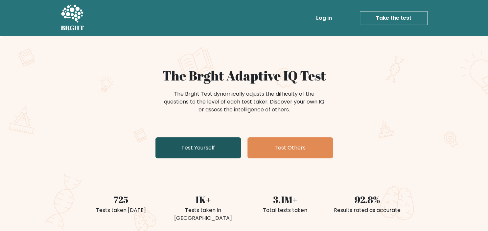
click at [224, 152] on link "Test Yourself" at bounding box center [197, 147] width 85 height 21
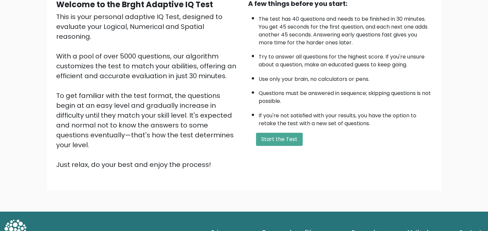
scroll to position [69, 0]
click at [287, 146] on button "Start the Test" at bounding box center [279, 138] width 47 height 13
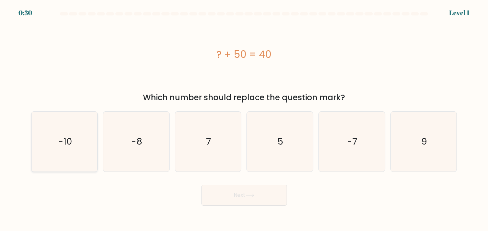
click at [81, 143] on icon "-10" at bounding box center [65, 142] width 60 height 60
click at [244, 119] on input "a. -10" at bounding box center [244, 117] width 0 height 3
radio input "true"
click at [244, 200] on button "Next" at bounding box center [243, 195] width 85 height 21
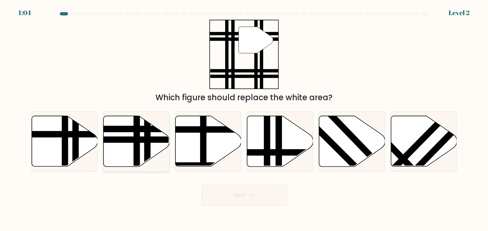
click at [137, 138] on line at bounding box center [137, 169] width 0 height 133
click at [244, 119] on input "b." at bounding box center [244, 117] width 0 height 3
radio input "true"
click at [240, 201] on button "Next" at bounding box center [243, 195] width 85 height 21
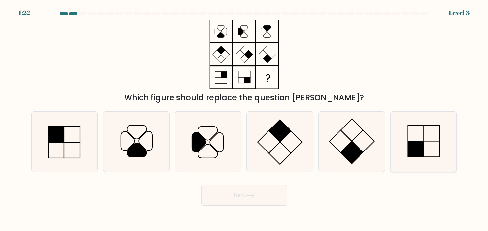
click at [430, 146] on icon at bounding box center [424, 142] width 60 height 60
click at [244, 119] on input "f." at bounding box center [244, 117] width 0 height 3
radio input "true"
click at [278, 197] on button "Next" at bounding box center [243, 195] width 85 height 21
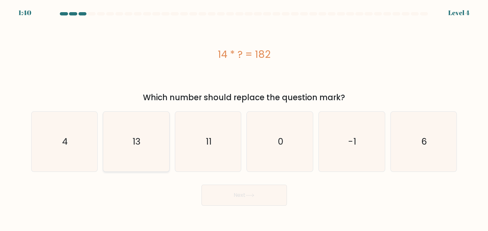
click at [148, 148] on icon "13" at bounding box center [136, 142] width 60 height 60
click at [244, 119] on input "b. 13" at bounding box center [244, 117] width 0 height 3
radio input "true"
click at [207, 195] on button "Next" at bounding box center [243, 195] width 85 height 21
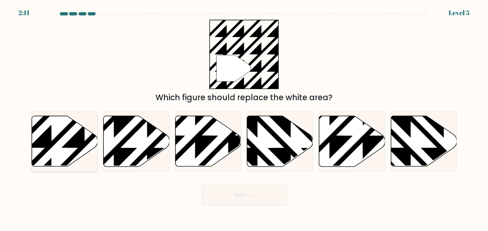
click at [57, 143] on icon at bounding box center [65, 141] width 66 height 51
click at [244, 119] on input "a." at bounding box center [244, 117] width 0 height 3
radio input "true"
click at [236, 190] on button "Next" at bounding box center [243, 195] width 85 height 21
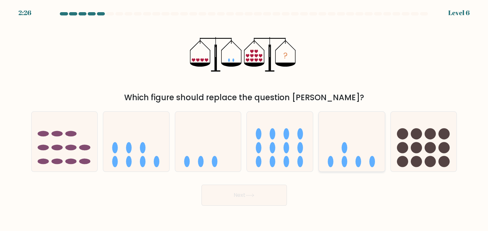
click at [324, 158] on icon at bounding box center [352, 141] width 66 height 55
click at [244, 119] on input "e." at bounding box center [244, 117] width 0 height 3
radio input "true"
click at [254, 198] on button "Next" at bounding box center [243, 195] width 85 height 21
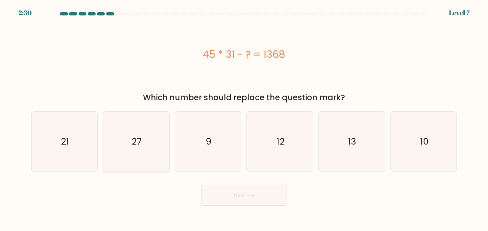
click at [132, 141] on text "27" at bounding box center [137, 141] width 10 height 13
click at [244, 119] on input "b. 27" at bounding box center [244, 117] width 0 height 3
radio input "true"
click at [240, 197] on button "Next" at bounding box center [243, 195] width 85 height 21
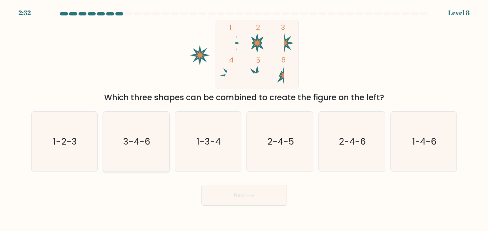
click at [146, 143] on text "3-4-6" at bounding box center [136, 141] width 27 height 13
click at [244, 119] on input "b. 3-4-6" at bounding box center [244, 117] width 0 height 3
radio input "true"
click at [247, 198] on button "Next" at bounding box center [243, 195] width 85 height 21
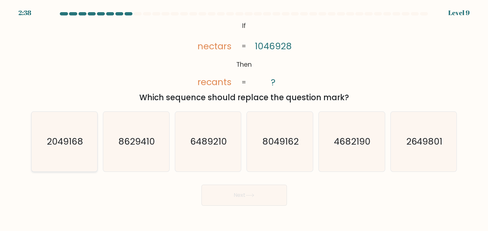
click at [78, 135] on text "2049168" at bounding box center [65, 141] width 36 height 13
click at [244, 119] on input "a. 2049168" at bounding box center [244, 117] width 0 height 3
radio input "true"
click at [236, 196] on button "Next" at bounding box center [243, 195] width 85 height 21
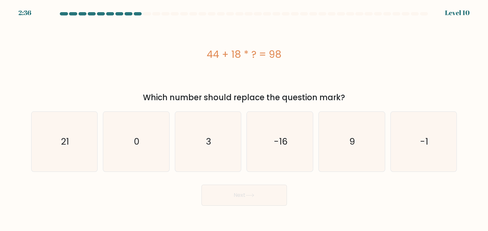
drag, startPoint x: 209, startPoint y: 55, endPoint x: 288, endPoint y: 57, distance: 78.9
click at [288, 57] on div "44 + 18 * ? = 98" at bounding box center [244, 54] width 426 height 15
copy div "44 + 18 * ? = 98"
click at [218, 163] on icon "3" at bounding box center [208, 142] width 60 height 60
click at [244, 119] on input "c. 3" at bounding box center [244, 117] width 0 height 3
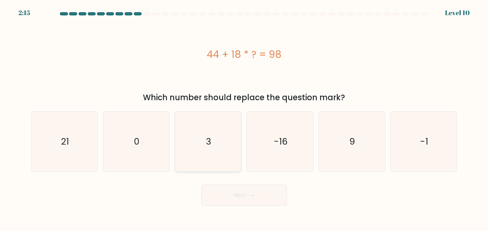
radio input "true"
click at [233, 192] on button "Next" at bounding box center [243, 195] width 85 height 21
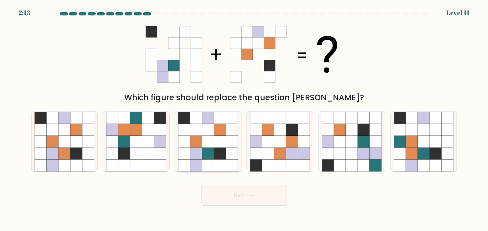
click at [218, 159] on icon at bounding box center [220, 154] width 12 height 12
click at [244, 119] on input "c." at bounding box center [244, 117] width 0 height 3
radio input "true"
click at [231, 195] on button "Next" at bounding box center [243, 195] width 85 height 21
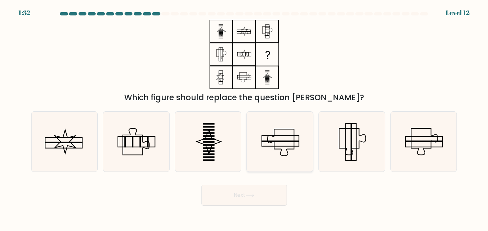
click at [283, 130] on icon at bounding box center [280, 142] width 60 height 60
click at [244, 119] on input "d." at bounding box center [244, 117] width 0 height 3
radio input "true"
click at [243, 190] on button "Next" at bounding box center [243, 195] width 85 height 21
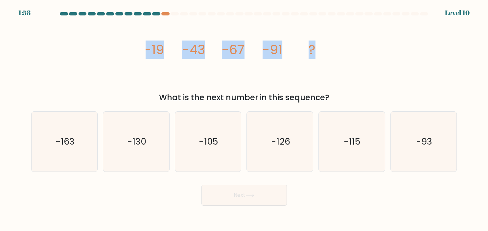
drag, startPoint x: 138, startPoint y: 47, endPoint x: 315, endPoint y: 50, distance: 176.5
click at [315, 50] on div "image/svg+xml -19 -43 -67 -91 ? What is the next number in this sequence?" at bounding box center [244, 62] width 434 height 84
copy icon "image/svg+xml -19 -43 -67 -91 ?"
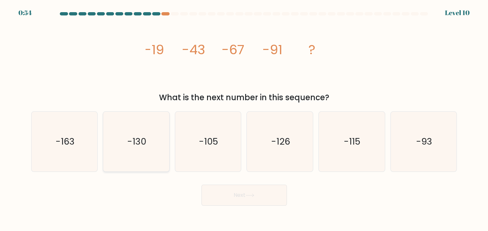
click at [161, 150] on icon "-130" at bounding box center [136, 142] width 60 height 60
click at [244, 119] on input "b. -130" at bounding box center [244, 117] width 0 height 3
radio input "true"
click at [228, 190] on button "Next" at bounding box center [243, 195] width 85 height 21
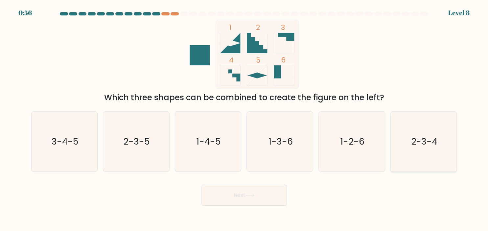
click at [408, 143] on icon "2-3-4" at bounding box center [424, 142] width 60 height 60
click at [244, 119] on input "f. 2-3-4" at bounding box center [244, 117] width 0 height 3
radio input "true"
click at [276, 203] on button "Next" at bounding box center [243, 195] width 85 height 21
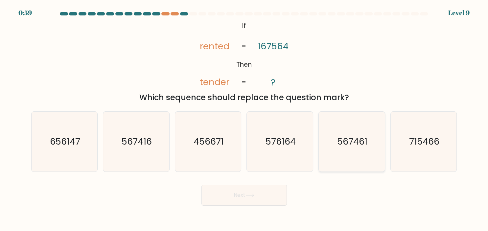
click at [332, 133] on icon "567461" at bounding box center [352, 142] width 60 height 60
click at [244, 119] on input "e. 567461" at bounding box center [244, 117] width 0 height 3
radio input "true"
click at [272, 197] on button "Next" at bounding box center [243, 195] width 85 height 21
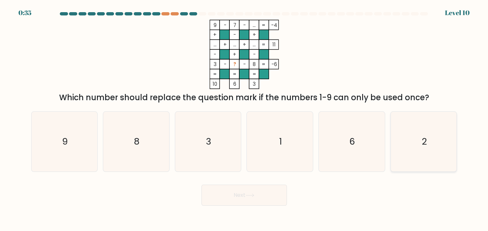
click at [417, 150] on icon "2" at bounding box center [424, 142] width 60 height 60
click at [244, 119] on input "f. 2" at bounding box center [244, 117] width 0 height 3
radio input "true"
click at [279, 197] on button "Next" at bounding box center [243, 195] width 85 height 21
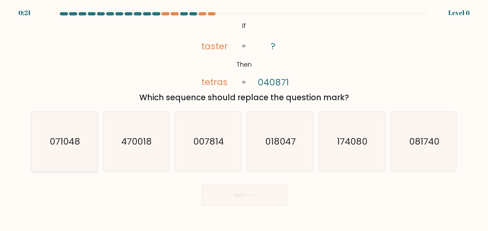
click at [72, 149] on icon "071048" at bounding box center [65, 142] width 60 height 60
click at [244, 119] on input "a. 071048" at bounding box center [244, 117] width 0 height 3
radio input "true"
click at [220, 193] on button "Next" at bounding box center [243, 195] width 85 height 21
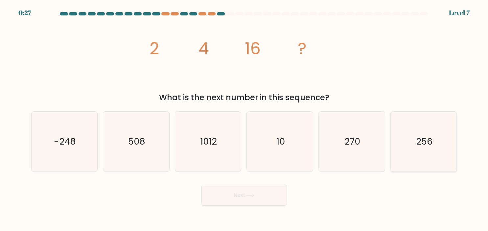
click at [410, 141] on icon "256" at bounding box center [424, 142] width 60 height 60
click at [244, 119] on input "f. 256" at bounding box center [244, 117] width 0 height 3
radio input "true"
click at [267, 195] on button "Next" at bounding box center [243, 195] width 85 height 21
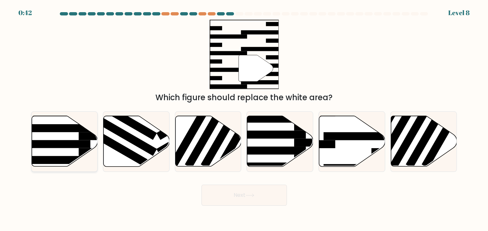
click at [54, 134] on icon at bounding box center [65, 141] width 66 height 51
click at [244, 119] on input "a." at bounding box center [244, 117] width 0 height 3
radio input "true"
click at [237, 194] on button "Next" at bounding box center [243, 195] width 85 height 21
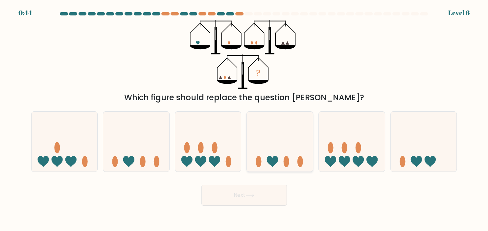
click at [273, 150] on icon at bounding box center [280, 141] width 66 height 55
click at [244, 119] on input "d." at bounding box center [244, 117] width 0 height 3
radio input "true"
click at [416, 149] on icon at bounding box center [424, 141] width 66 height 55
click at [244, 119] on input "f." at bounding box center [244, 117] width 0 height 3
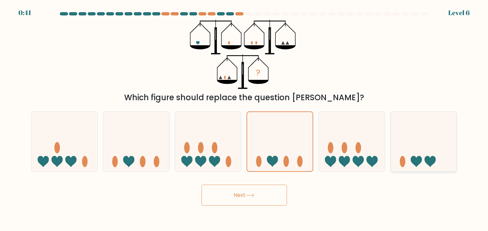
radio input "true"
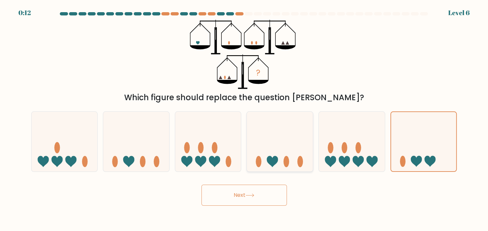
click at [260, 150] on icon at bounding box center [280, 141] width 66 height 55
click at [244, 119] on input "d." at bounding box center [244, 117] width 0 height 3
radio input "true"
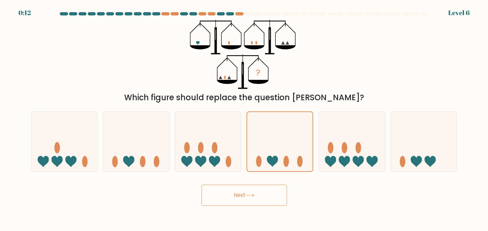
click at [246, 197] on button "Next" at bounding box center [243, 195] width 85 height 21
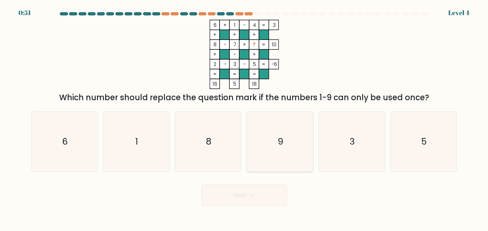
click at [275, 124] on icon "9" at bounding box center [280, 142] width 60 height 60
click at [244, 119] on input "d. 9" at bounding box center [244, 117] width 0 height 3
radio input "true"
click at [248, 188] on button "Next" at bounding box center [243, 195] width 85 height 21
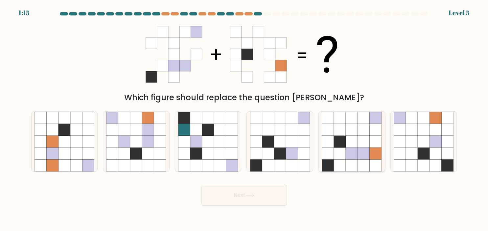
click at [345, 160] on icon at bounding box center [340, 165] width 12 height 12
click at [244, 119] on input "e." at bounding box center [244, 117] width 0 height 3
radio input "true"
click at [257, 196] on button "Next" at bounding box center [243, 195] width 85 height 21
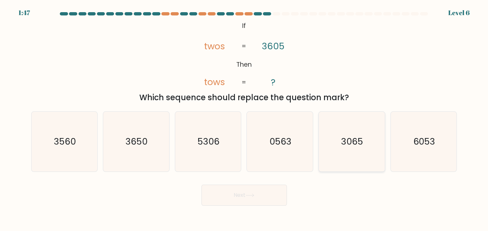
click at [346, 143] on text "3065" at bounding box center [352, 141] width 22 height 13
click at [244, 119] on input "e. 3065" at bounding box center [244, 117] width 0 height 3
radio input "true"
click at [260, 194] on button "Next" at bounding box center [243, 195] width 85 height 21
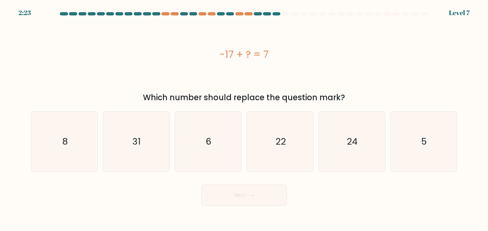
drag, startPoint x: 219, startPoint y: 52, endPoint x: 273, endPoint y: 52, distance: 54.2
click at [273, 52] on div "-17 + ? = 7" at bounding box center [244, 54] width 426 height 15
copy div "-17 + ? = 7"
click at [327, 162] on icon "24" at bounding box center [352, 142] width 60 height 60
click at [244, 119] on input "e. 24" at bounding box center [244, 117] width 0 height 3
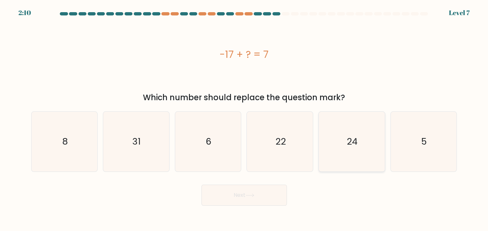
radio input "true"
click at [237, 197] on button "Next" at bounding box center [243, 195] width 85 height 21
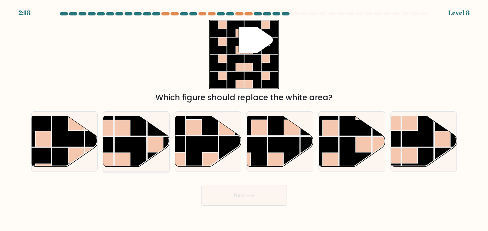
click at [124, 130] on rect at bounding box center [122, 128] width 16 height 16
click at [244, 119] on input "b." at bounding box center [244, 117] width 0 height 3
radio input "true"
click at [250, 196] on icon at bounding box center [250, 195] width 8 height 3
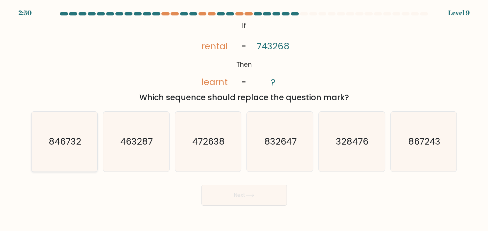
click at [73, 151] on icon "846732" at bounding box center [65, 142] width 60 height 60
click at [244, 119] on input "a. 846732" at bounding box center [244, 117] width 0 height 3
radio input "true"
click at [257, 187] on div "Next" at bounding box center [244, 193] width 434 height 26
click at [253, 192] on button "Next" at bounding box center [243, 195] width 85 height 21
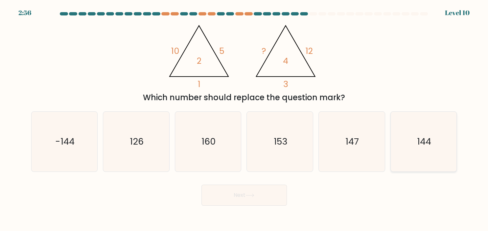
click at [406, 146] on icon "144" at bounding box center [424, 142] width 60 height 60
click at [244, 119] on input "f. 144" at bounding box center [244, 117] width 0 height 3
radio input "true"
click at [262, 194] on button "Next" at bounding box center [243, 195] width 85 height 21
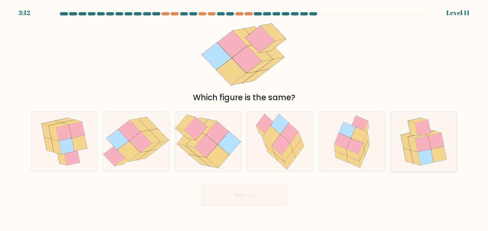
click at [429, 134] on icon at bounding box center [431, 133] width 20 height 5
click at [244, 119] on input "f." at bounding box center [244, 117] width 0 height 3
radio input "true"
click at [231, 194] on button "Next" at bounding box center [243, 195] width 85 height 21
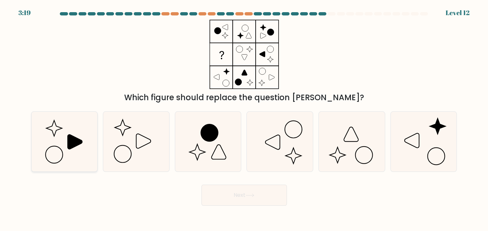
click at [66, 154] on icon at bounding box center [65, 142] width 60 height 60
click at [244, 119] on input "a." at bounding box center [244, 117] width 0 height 3
radio input "true"
click at [223, 202] on button "Next" at bounding box center [243, 195] width 85 height 21
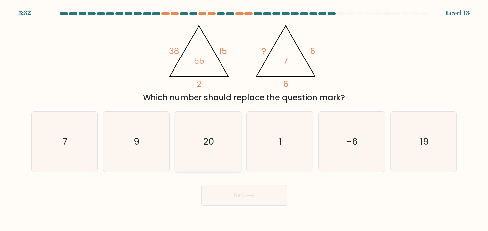
click at [198, 148] on icon "20" at bounding box center [208, 142] width 60 height 60
click at [244, 119] on input "c. 20" at bounding box center [244, 117] width 0 height 3
radio input "true"
click at [232, 191] on button "Next" at bounding box center [243, 195] width 85 height 21
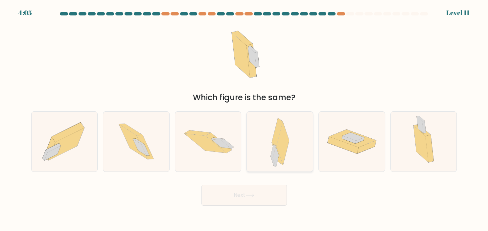
click at [270, 142] on div at bounding box center [279, 141] width 67 height 60
click at [244, 119] on input "d." at bounding box center [244, 117] width 0 height 3
radio input "true"
click at [267, 190] on button "Next" at bounding box center [243, 195] width 85 height 21
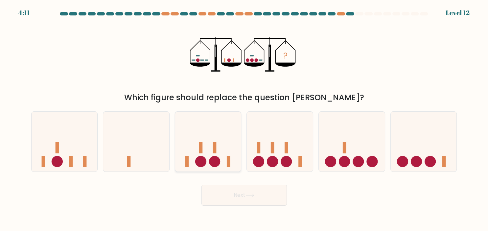
click at [198, 156] on icon at bounding box center [208, 141] width 66 height 55
click at [244, 119] on input "c." at bounding box center [244, 117] width 0 height 3
radio input "true"
click at [225, 190] on button "Next" at bounding box center [243, 195] width 85 height 21
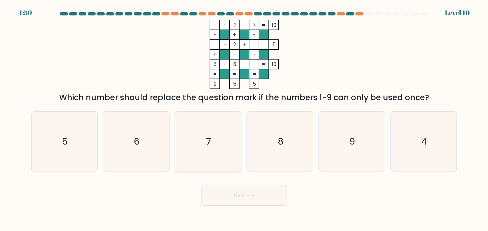
click at [219, 148] on icon "7" at bounding box center [208, 142] width 60 height 60
click at [244, 119] on input "c. 7" at bounding box center [244, 117] width 0 height 3
radio input "true"
click at [233, 194] on button "Next" at bounding box center [243, 195] width 85 height 21
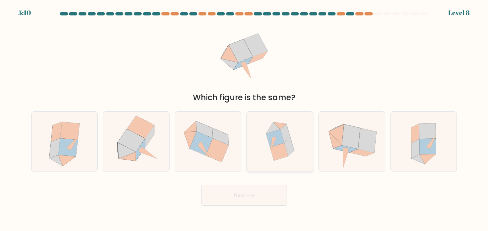
click at [271, 133] on icon at bounding box center [275, 138] width 18 height 18
click at [244, 119] on input "d." at bounding box center [244, 117] width 0 height 3
radio input "true"
click at [254, 187] on button "Next" at bounding box center [243, 195] width 85 height 21
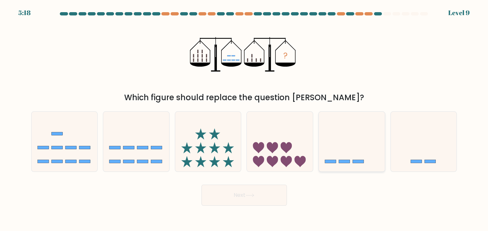
click at [349, 149] on icon at bounding box center [352, 141] width 66 height 55
click at [244, 119] on input "e." at bounding box center [244, 117] width 0 height 3
radio input "true"
click at [236, 201] on button "Next" at bounding box center [243, 195] width 85 height 21
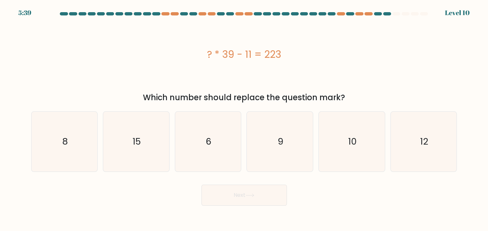
drag, startPoint x: 282, startPoint y: 52, endPoint x: 197, endPoint y: 55, distance: 84.5
click at [197, 55] on div "? * 39 - 11 = 223" at bounding box center [244, 54] width 426 height 15
copy div "? * 39 - 11 = 223"
click at [137, 153] on icon "15" at bounding box center [136, 142] width 60 height 60
click at [244, 119] on input "b. 15" at bounding box center [244, 117] width 0 height 3
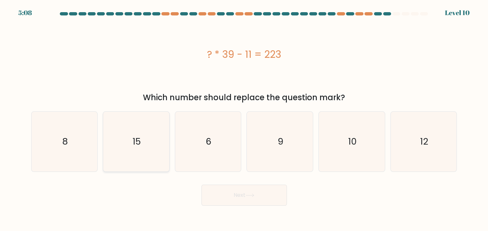
radio input "true"
click at [220, 197] on button "Next" at bounding box center [243, 195] width 85 height 21
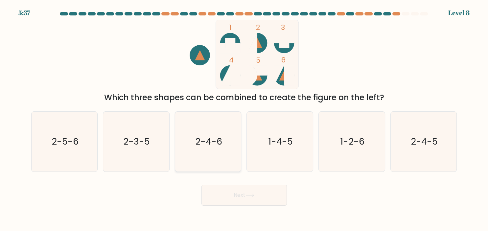
click at [207, 131] on icon "2-4-6" at bounding box center [208, 142] width 60 height 60
click at [244, 119] on input "c. 2-4-6" at bounding box center [244, 117] width 0 height 3
radio input "true"
click at [227, 198] on button "Next" at bounding box center [243, 195] width 85 height 21
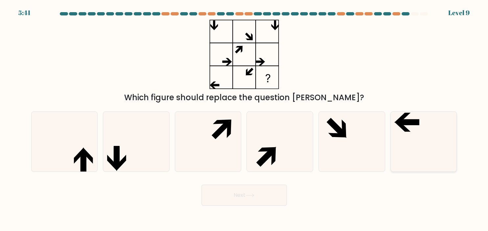
click at [402, 122] on icon at bounding box center [408, 122] width 21 height 5
click at [244, 119] on input "f." at bounding box center [244, 117] width 0 height 3
radio input "true"
click at [256, 199] on button "Next" at bounding box center [243, 195] width 85 height 21
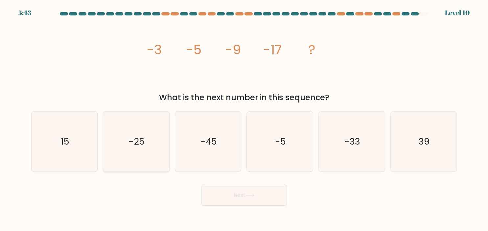
click at [154, 136] on icon "-25" at bounding box center [136, 142] width 60 height 60
click at [244, 119] on input "b. -25" at bounding box center [244, 117] width 0 height 3
radio input "true"
click at [252, 199] on button "Next" at bounding box center [243, 195] width 85 height 21
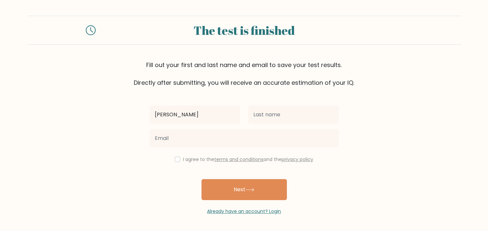
type input "[PERSON_NAME]"
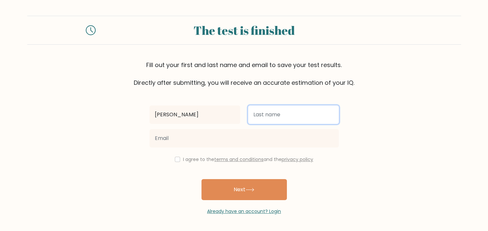
click at [269, 117] on input "text" at bounding box center [293, 114] width 91 height 18
type input "[PERSON_NAME]"
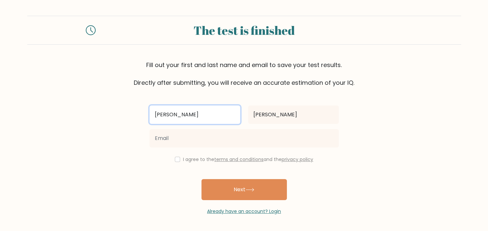
click at [182, 118] on input "Cheri" at bounding box center [195, 114] width 91 height 18
type input "Cherierose"
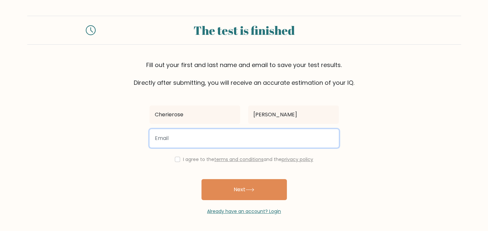
click at [174, 136] on input "email" at bounding box center [244, 138] width 189 height 18
type input "s"
type input "zhiricherry@gmail.com"
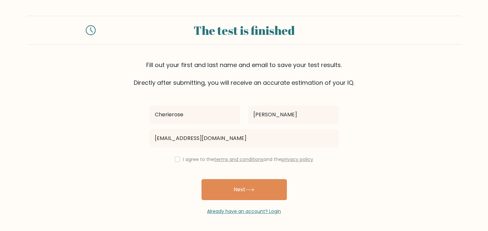
click at [173, 157] on div "I agree to the terms and conditions and the privacy policy" at bounding box center [244, 159] width 197 height 8
click at [175, 160] on input "checkbox" at bounding box center [177, 159] width 5 height 5
checkbox input "true"
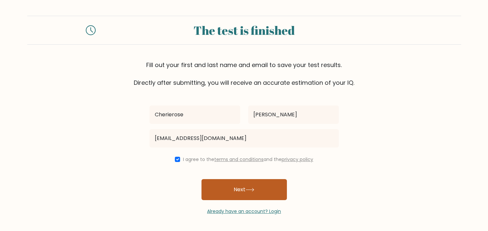
click at [208, 178] on div "Cherierose Ancheta zhiricherry@gmail.com I agree to the terms and conditions an…" at bounding box center [244, 151] width 197 height 128
click at [210, 182] on button "Next" at bounding box center [243, 189] width 85 height 21
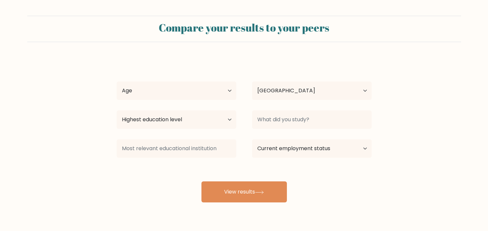
select select "QA"
click at [117, 81] on select "Age Under [DEMOGRAPHIC_DATA] [DEMOGRAPHIC_DATA] [DEMOGRAPHIC_DATA] [DEMOGRAPHIC…" at bounding box center [177, 90] width 120 height 18
select select "35_44"
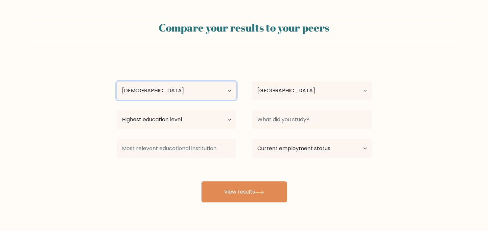
click option "[DEMOGRAPHIC_DATA]" at bounding box center [0, 0] width 0 height 0
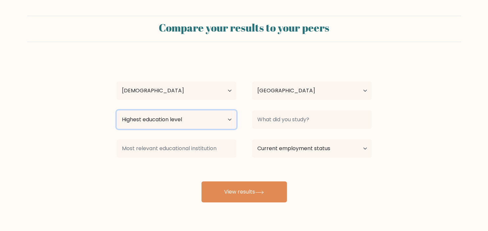
click at [117, 110] on select "Highest education level No schooling Primary Lower Secondary Upper Secondary Oc…" at bounding box center [177, 119] width 120 height 18
select select "bachelors_degree"
click option "Bachelor's degree" at bounding box center [0, 0] width 0 height 0
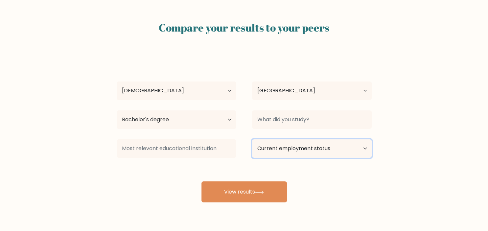
click at [252, 139] on select "Current employment status Employed Student Retired Other / prefer not to answer" at bounding box center [312, 148] width 120 height 18
select select "other"
click option "Other / prefer not to answer" at bounding box center [0, 0] width 0 height 0
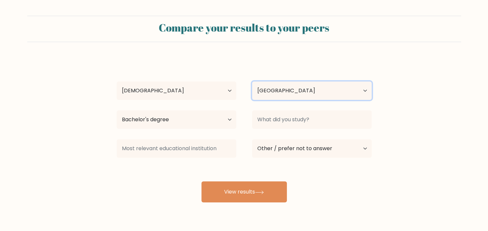
click at [252, 81] on select "Country [GEOGRAPHIC_DATA] [GEOGRAPHIC_DATA] [GEOGRAPHIC_DATA] [US_STATE] [GEOGR…" at bounding box center [312, 90] width 120 height 18
select select "PH"
click option "[GEOGRAPHIC_DATA]" at bounding box center [0, 0] width 0 height 0
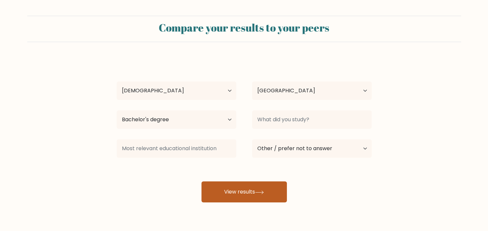
click at [260, 191] on icon at bounding box center [259, 193] width 9 height 4
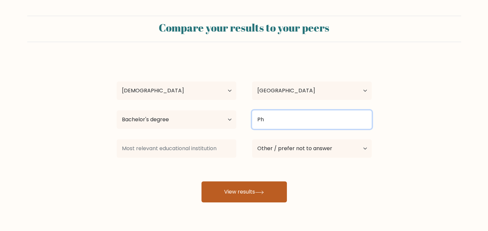
type input "Ph"
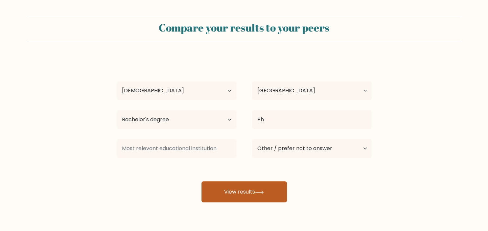
click at [247, 187] on button "View results" at bounding box center [243, 191] width 85 height 21
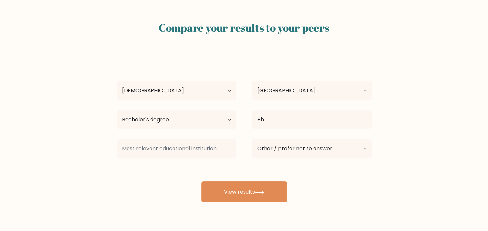
click at [188, 166] on div "[PERSON_NAME] Age Under [DEMOGRAPHIC_DATA] [DEMOGRAPHIC_DATA] [DEMOGRAPHIC_DATA…" at bounding box center [244, 130] width 263 height 145
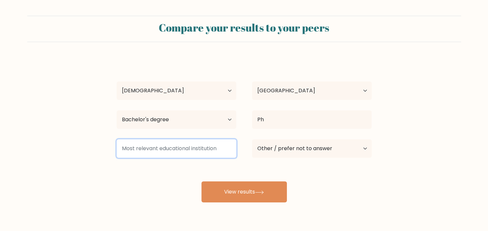
click at [193, 154] on input at bounding box center [177, 148] width 120 height 18
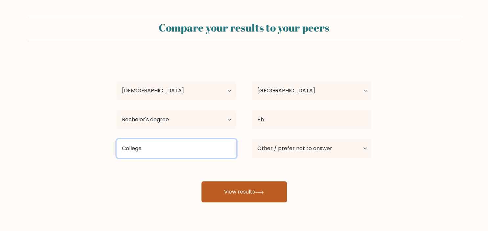
type input "College"
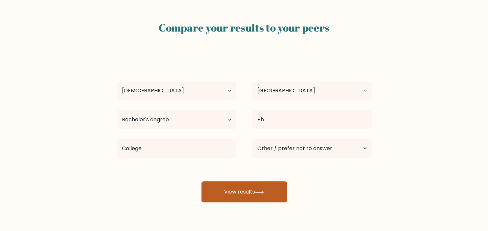
click at [209, 185] on button "View results" at bounding box center [243, 191] width 85 height 21
click at [225, 197] on button "View results" at bounding box center [243, 191] width 85 height 21
click at [229, 197] on button "View results" at bounding box center [243, 191] width 85 height 21
